Goal: Check status: Check status

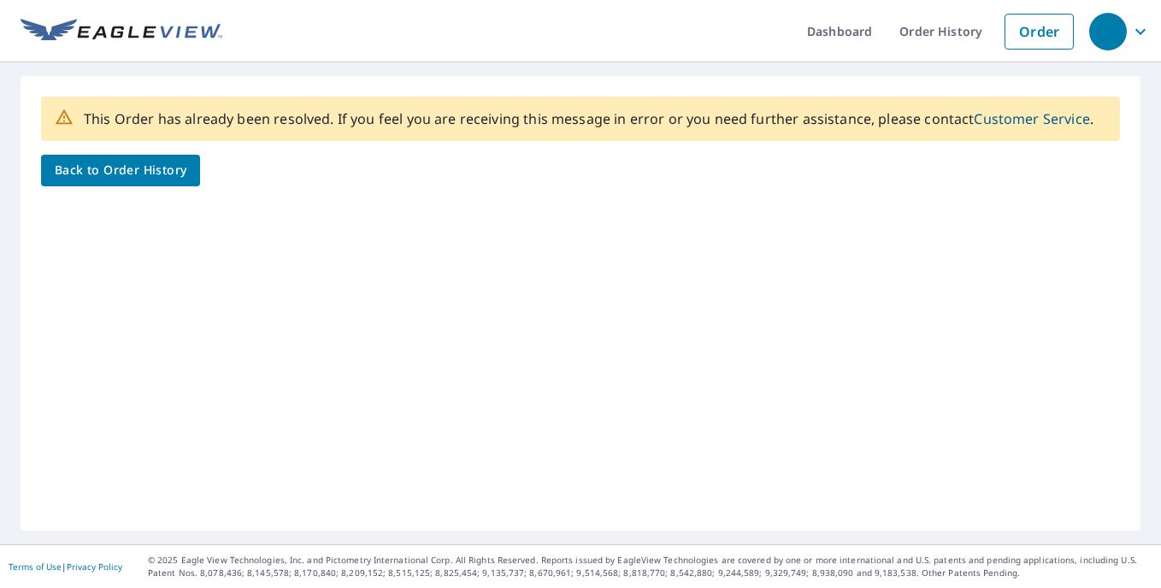
click at [928, 49] on link "Order History" at bounding box center [940, 31] width 110 height 62
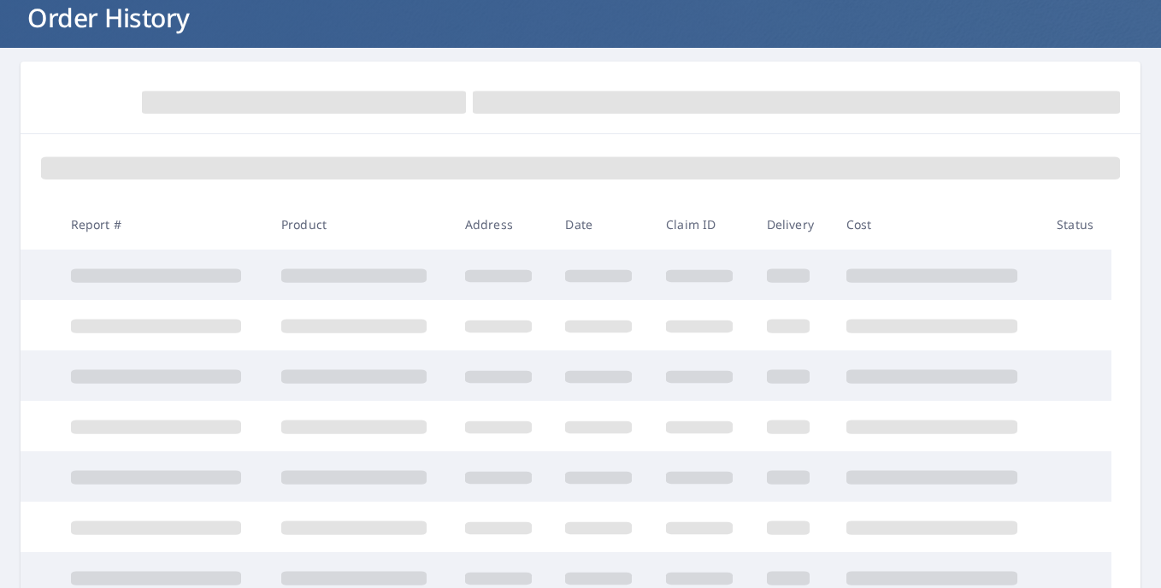
scroll to position [85, 0]
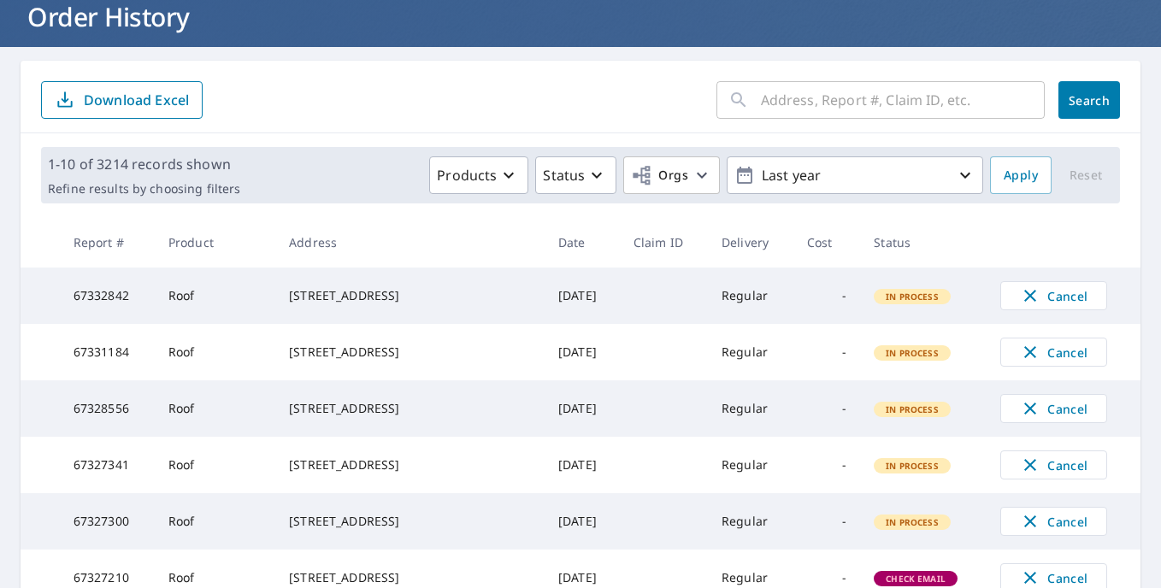
scroll to position [85, 0]
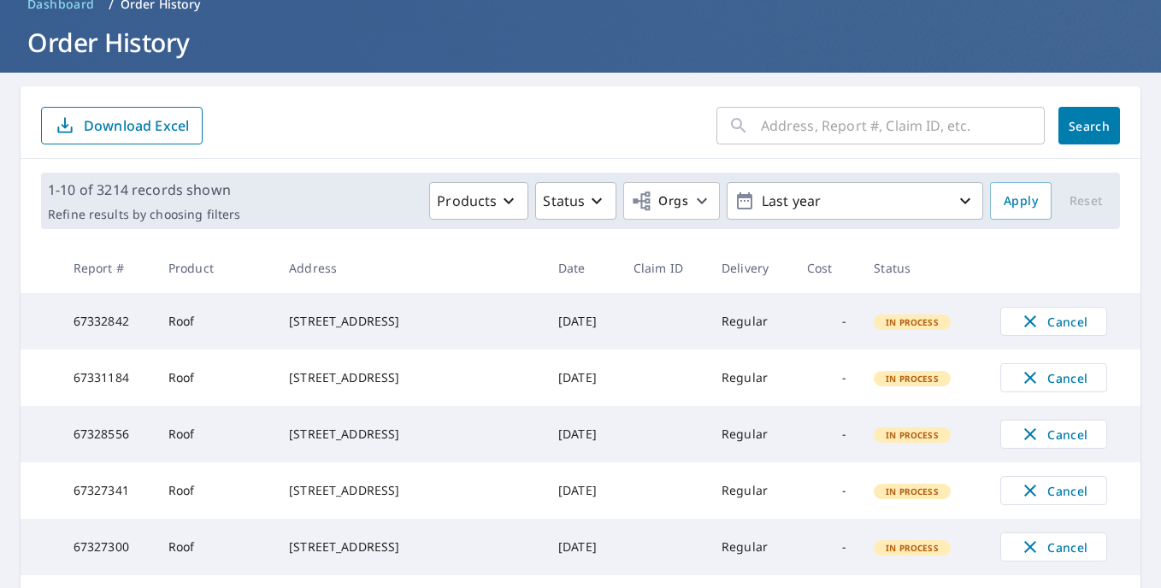
click at [871, 140] on input "text" at bounding box center [903, 126] width 284 height 48
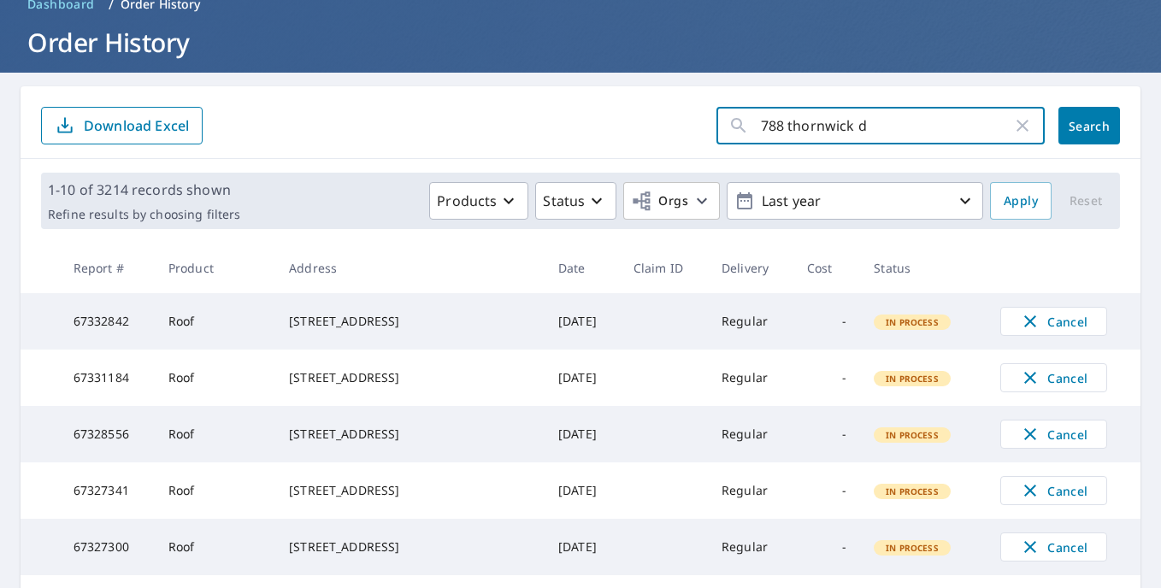
type input "[STREET_ADDRESS]"
click button "Search" at bounding box center [1089, 126] width 62 height 38
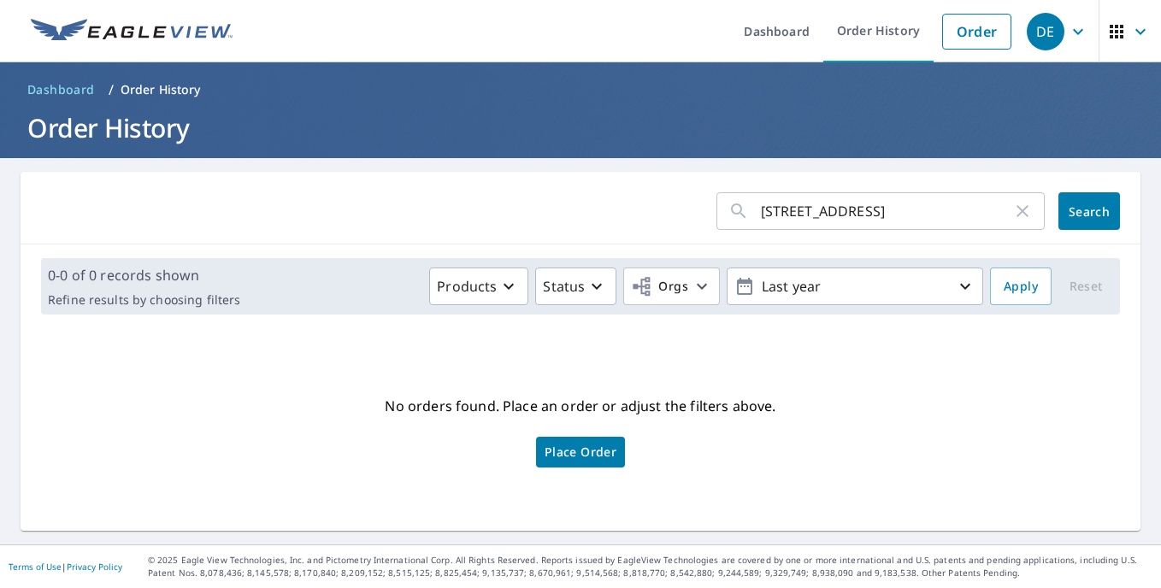
click at [855, 206] on input "[STREET_ADDRESS]" at bounding box center [886, 211] width 251 height 48
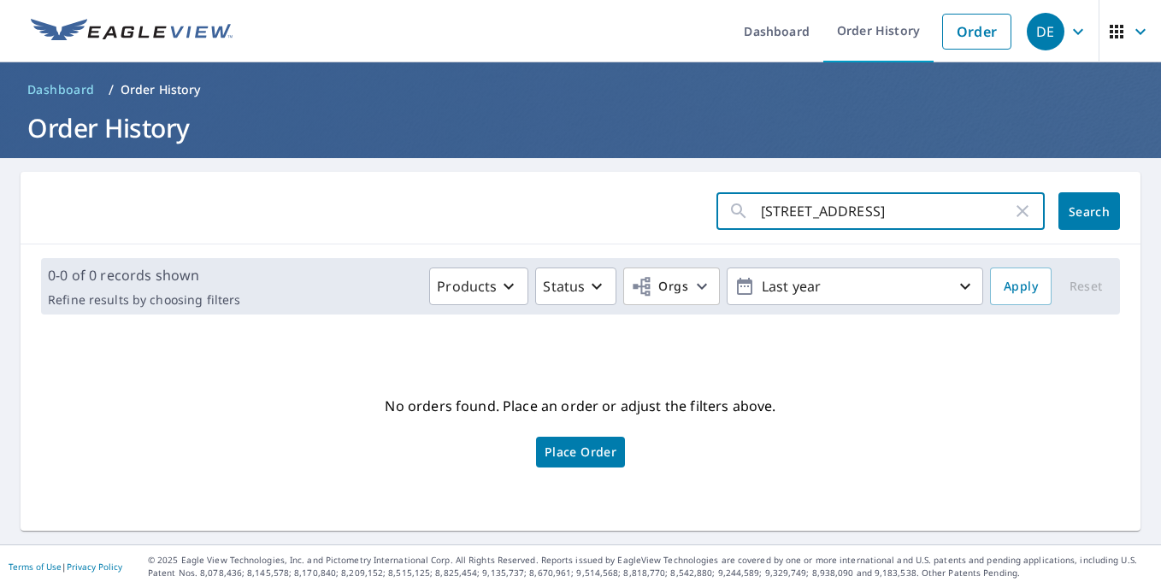
click at [855, 206] on input "[STREET_ADDRESS]" at bounding box center [886, 211] width 251 height 48
type input "thornwick dr"
click button "Search" at bounding box center [1089, 211] width 62 height 38
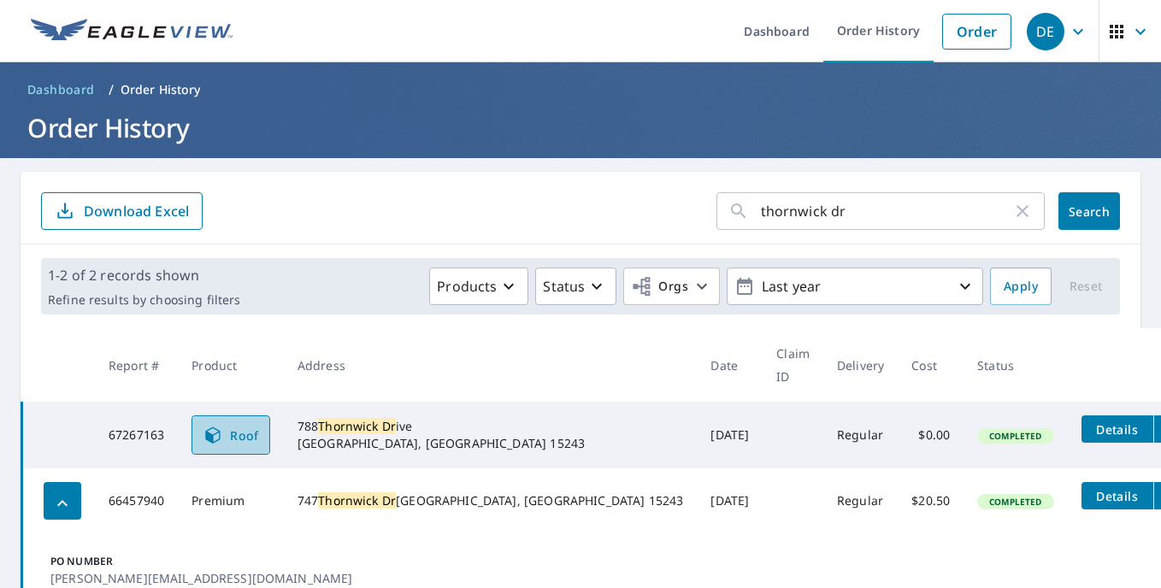
click at [259, 425] on span "Roof" at bounding box center [231, 435] width 56 height 21
